Goal: Task Accomplishment & Management: Manage account settings

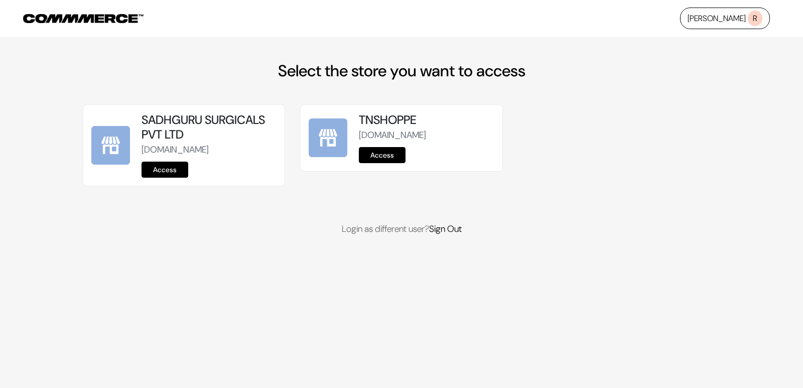
click at [385, 157] on link "Access" at bounding box center [382, 155] width 47 height 16
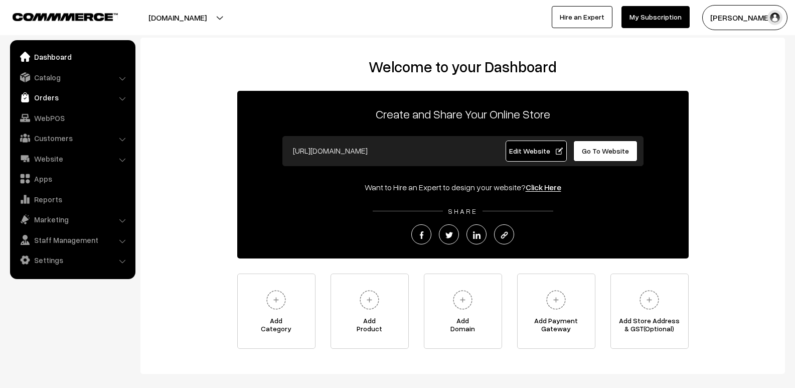
click at [62, 102] on link "Orders" at bounding box center [72, 97] width 119 height 18
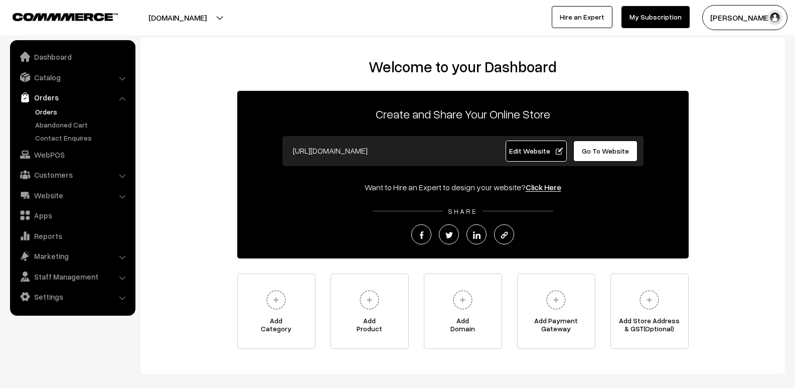
click at [69, 114] on link "Orders" at bounding box center [82, 111] width 99 height 11
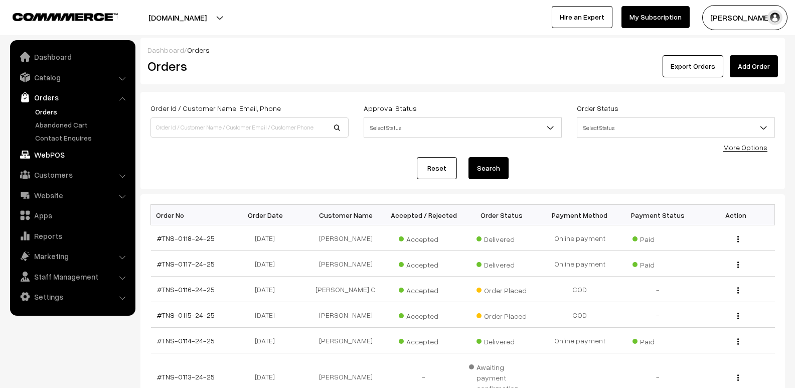
click at [61, 156] on link "WebPOS" at bounding box center [72, 154] width 119 height 18
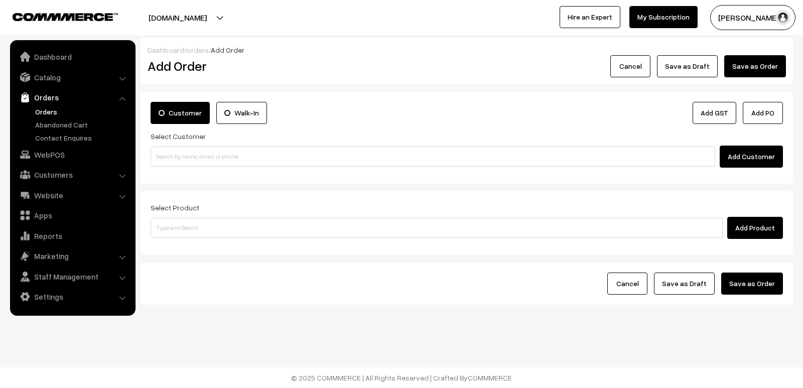
click at [286, 271] on div "Cancel Save as Draft Save as Order" at bounding box center [466, 283] width 652 height 42
click at [58, 111] on link "Orders" at bounding box center [82, 111] width 99 height 11
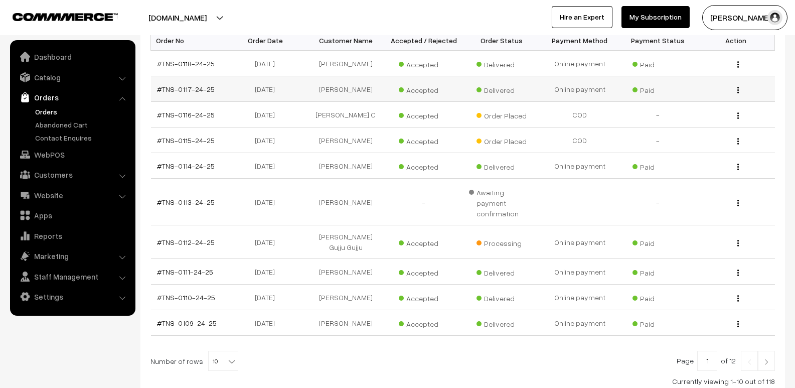
scroll to position [201, 0]
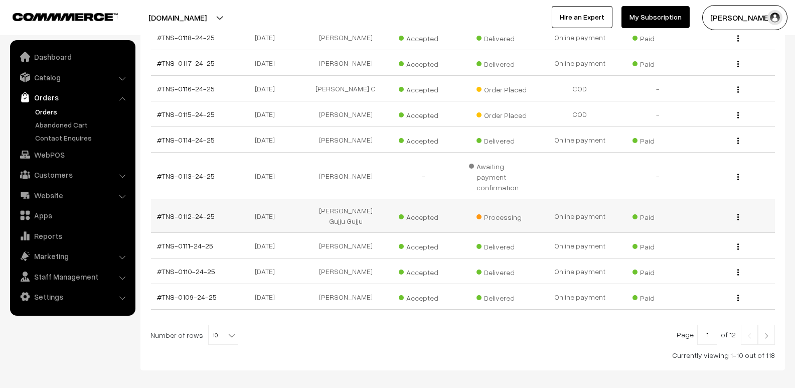
click at [740, 211] on div "View" at bounding box center [736, 216] width 66 height 11
click at [739, 213] on button "button" at bounding box center [738, 217] width 3 height 8
click at [709, 220] on link "View" at bounding box center [693, 231] width 85 height 22
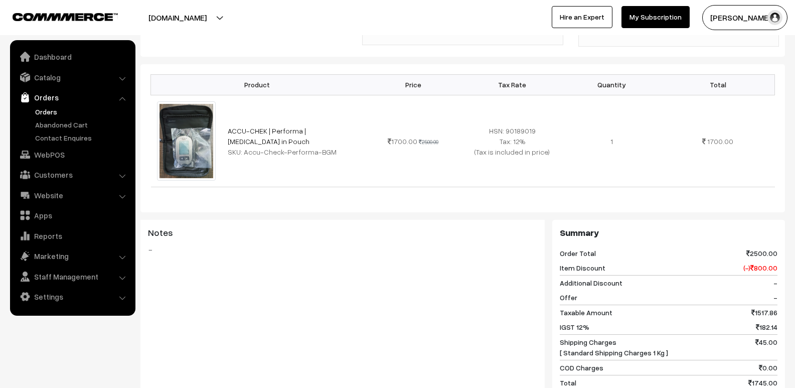
scroll to position [451, 0]
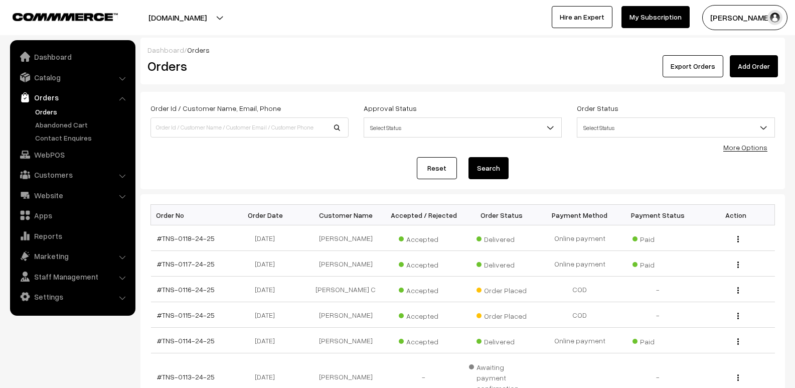
scroll to position [201, 0]
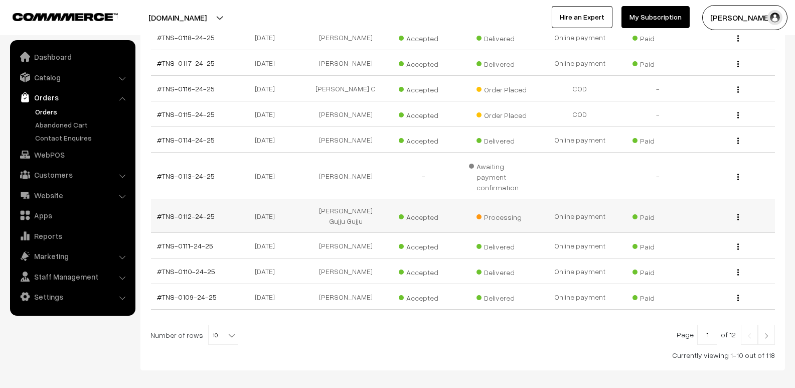
click at [739, 213] on button "button" at bounding box center [738, 217] width 3 height 8
click at [689, 220] on link "View" at bounding box center [693, 231] width 85 height 22
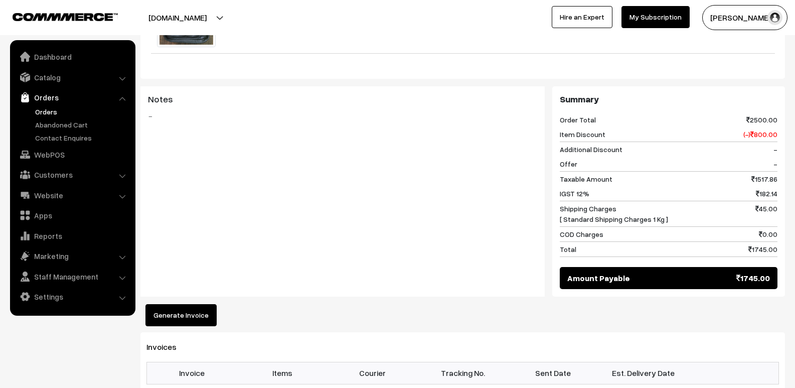
scroll to position [502, 0]
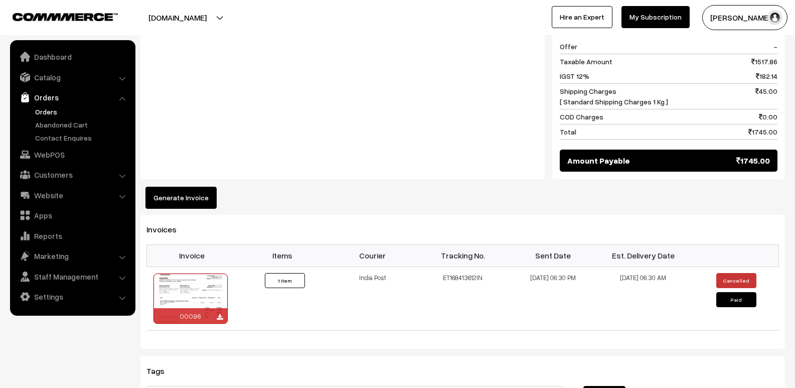
click at [190, 187] on button "Generate Invoice" at bounding box center [180, 198] width 71 height 22
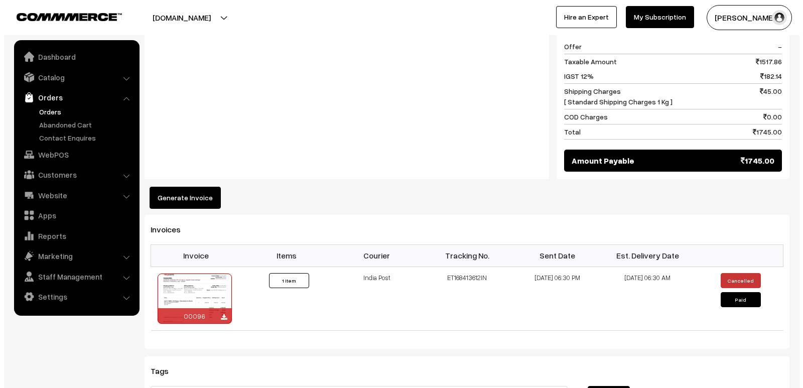
scroll to position [503, 0]
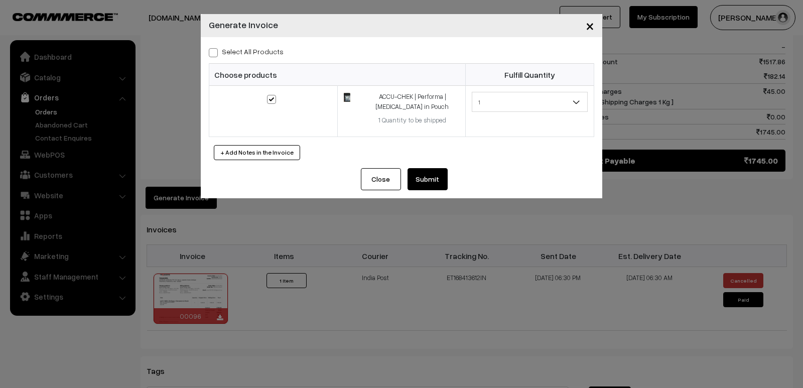
click at [213, 49] on span at bounding box center [213, 52] width 9 height 9
click at [213, 49] on input "Select All Products" at bounding box center [212, 51] width 7 height 7
checkbox input "true"
click at [385, 178] on button "Close" at bounding box center [381, 179] width 40 height 22
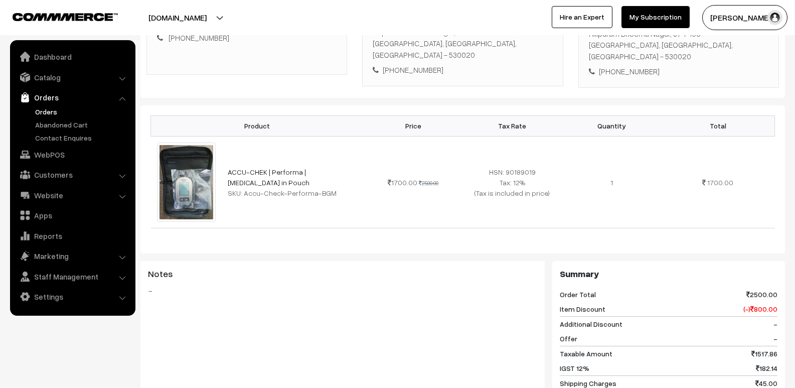
scroll to position [201, 0]
